Goal: Entertainment & Leisure: Consume media (video, audio)

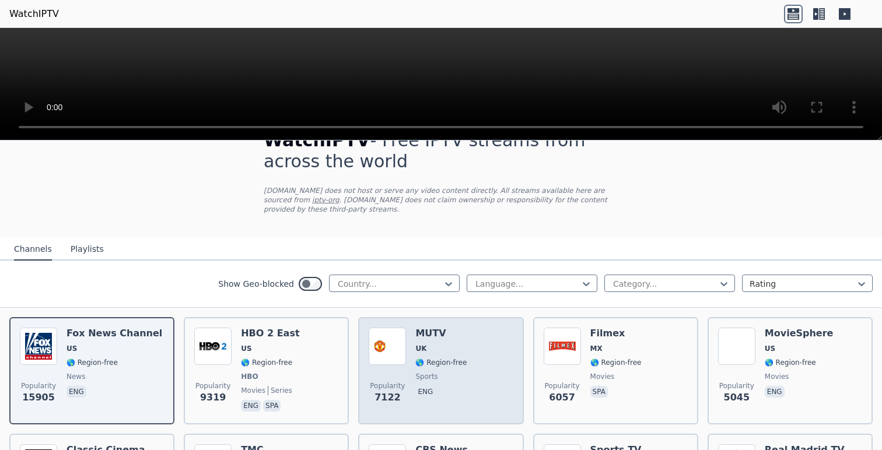
scroll to position [19, 0]
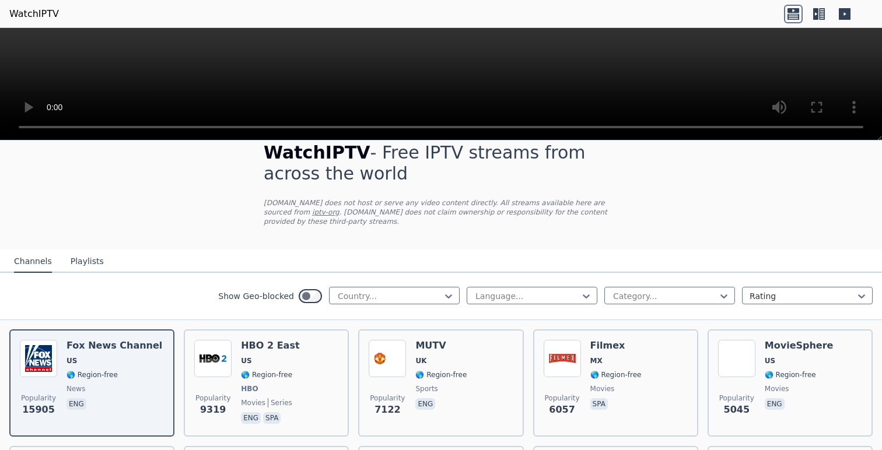
click at [99, 262] on div "Channels Playlists" at bounding box center [59, 262] width 108 height 22
click at [86, 263] on button "Playlists" at bounding box center [87, 262] width 33 height 22
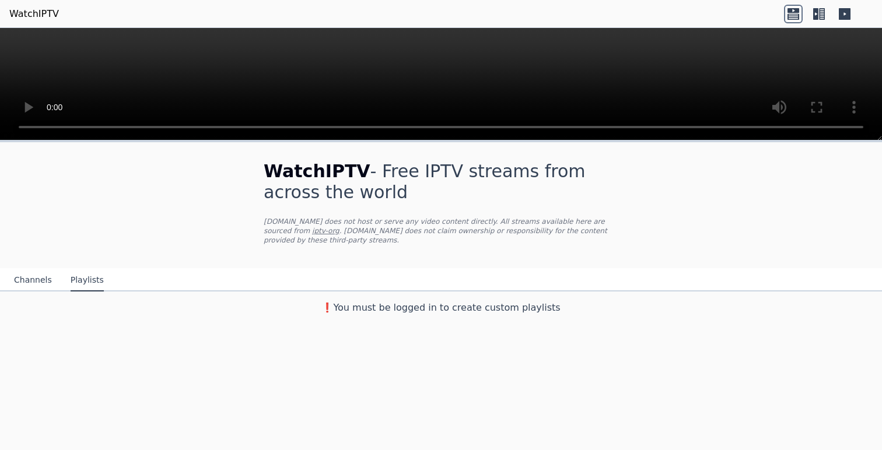
click at [29, 282] on button "Channels" at bounding box center [33, 280] width 38 height 22
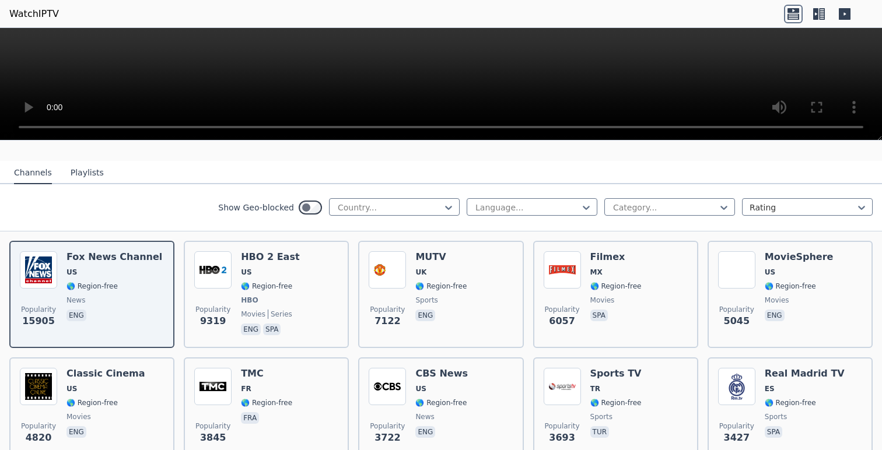
scroll to position [109, 0]
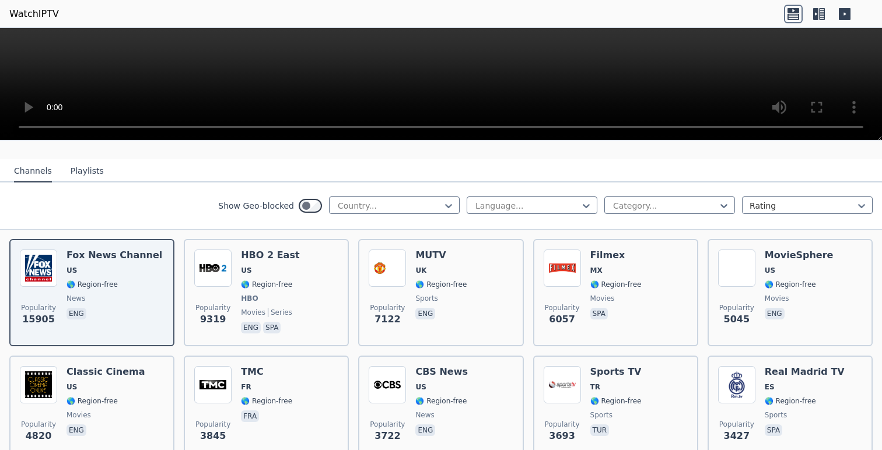
click at [678, 215] on div "Show Geo-blocked Country... Language... Category... Rating" at bounding box center [441, 206] width 882 height 47
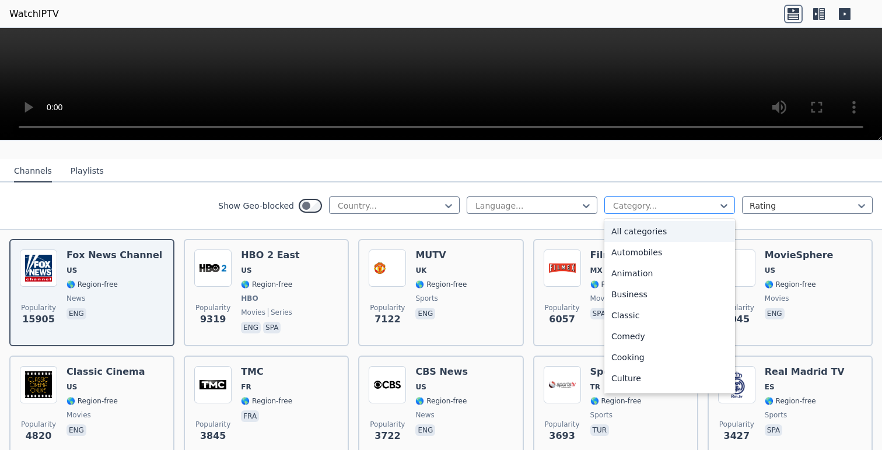
click at [680, 209] on div at bounding box center [665, 206] width 106 height 12
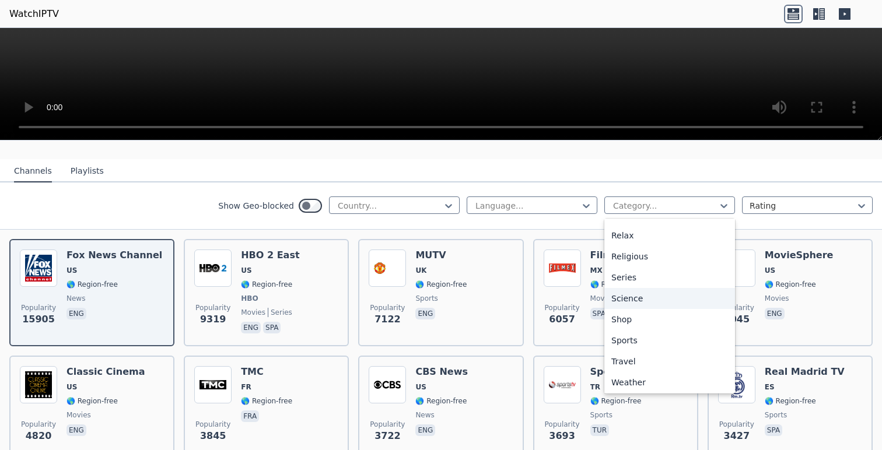
scroll to position [397, 0]
click at [644, 338] on div "Sports" at bounding box center [669, 338] width 131 height 21
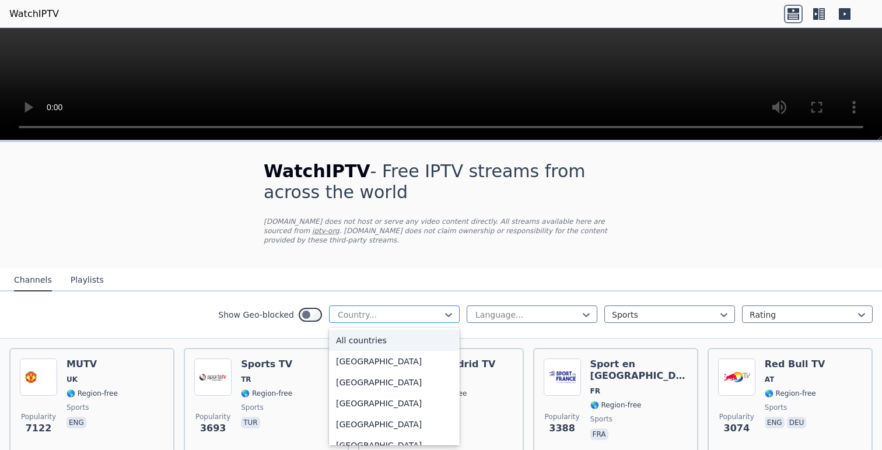
click at [440, 317] on div at bounding box center [390, 315] width 106 height 12
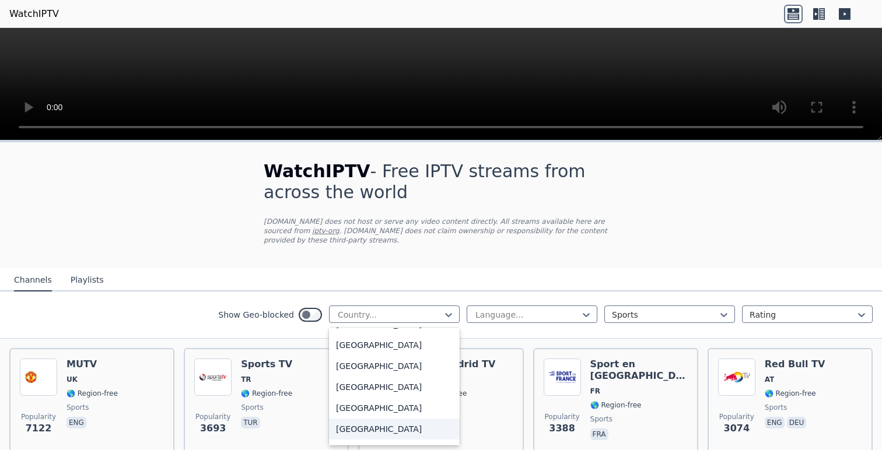
scroll to position [4054, 0]
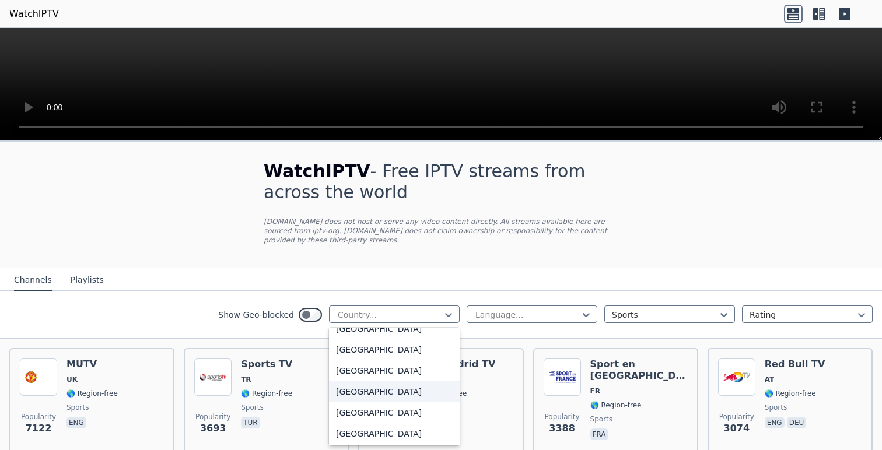
click at [401, 394] on div "[GEOGRAPHIC_DATA]" at bounding box center [394, 391] width 131 height 21
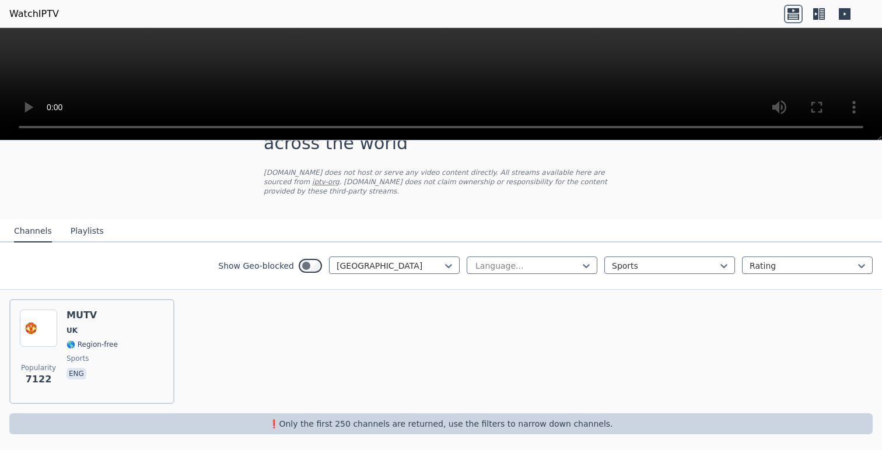
scroll to position [52, 0]
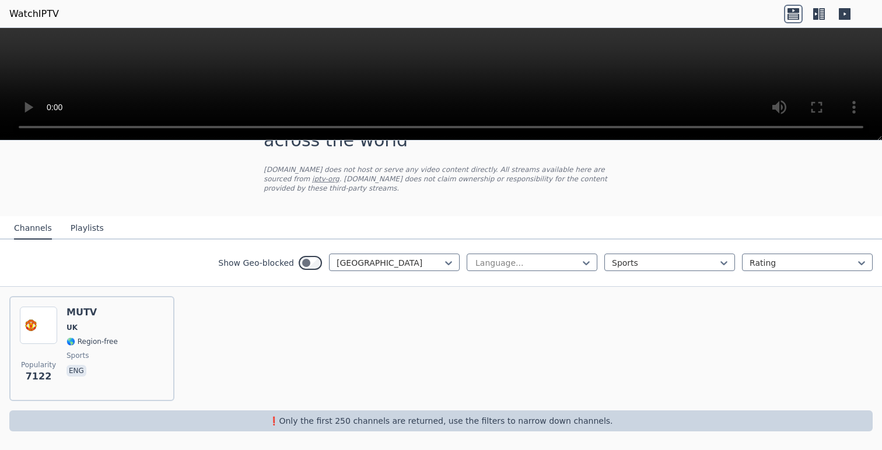
click at [143, 81] on video at bounding box center [441, 84] width 882 height 113
click at [43, 12] on link "WatchIPTV" at bounding box center [34, 14] width 50 height 14
click at [45, 12] on link "WatchIPTV" at bounding box center [34, 14] width 50 height 14
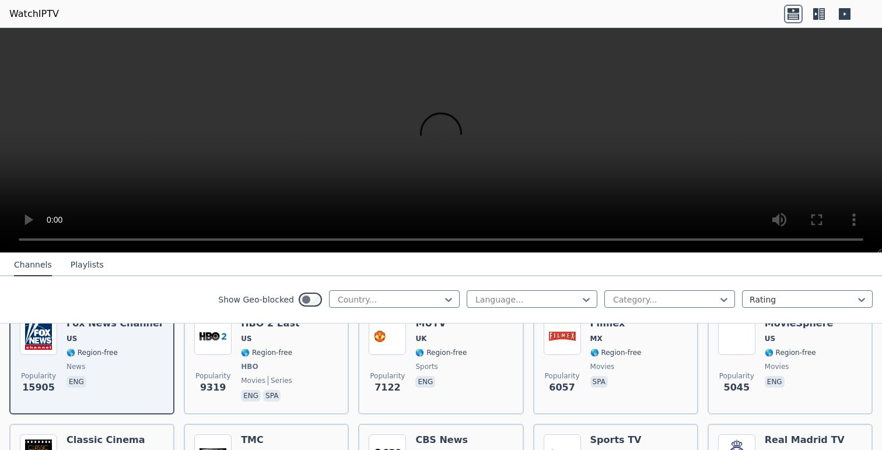
scroll to position [158, 0]
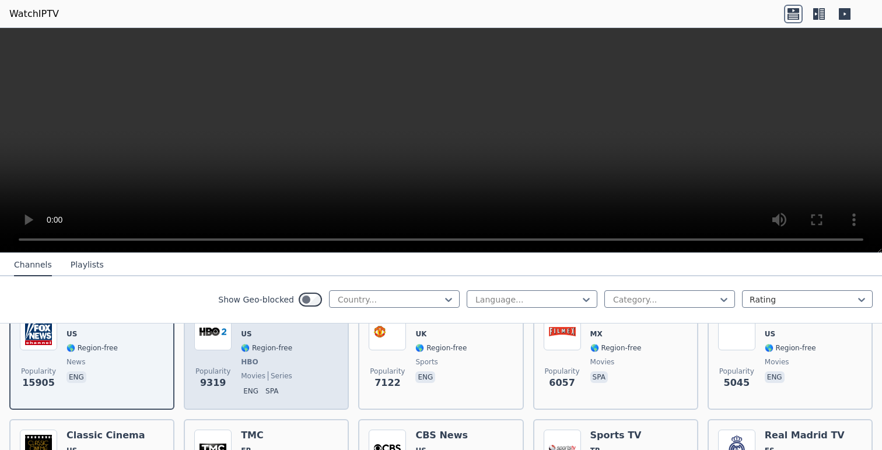
click at [266, 363] on span "HBO" at bounding box center [270, 361] width 58 height 9
